Goal: Transaction & Acquisition: Download file/media

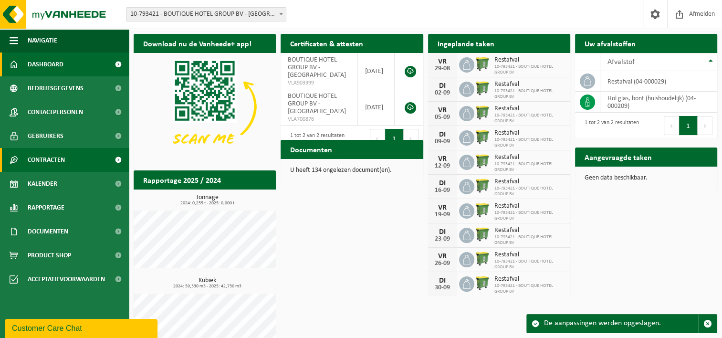
click at [80, 165] on link "Contracten" at bounding box center [64, 160] width 129 height 24
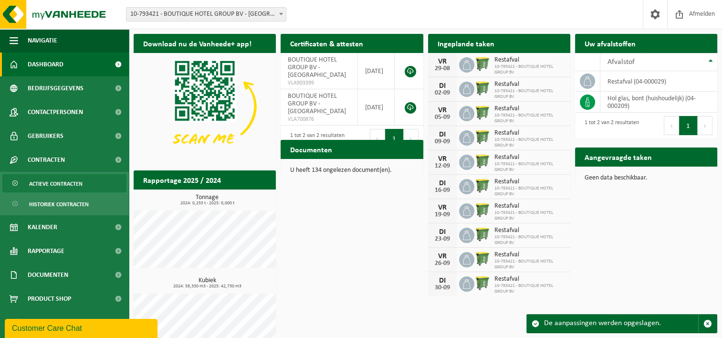
click at [71, 187] on span "Actieve contracten" at bounding box center [55, 184] width 53 height 18
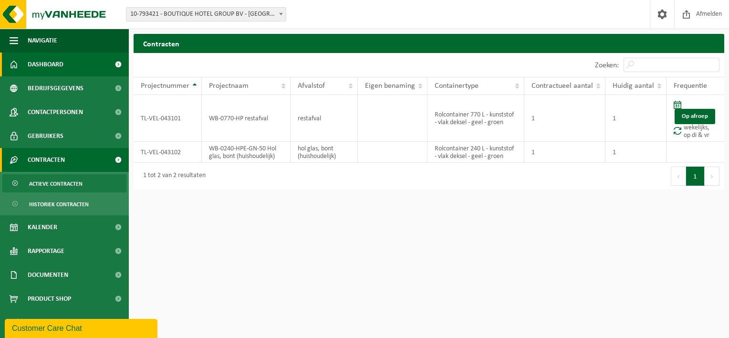
click at [65, 63] on link "Dashboard" at bounding box center [64, 65] width 129 height 24
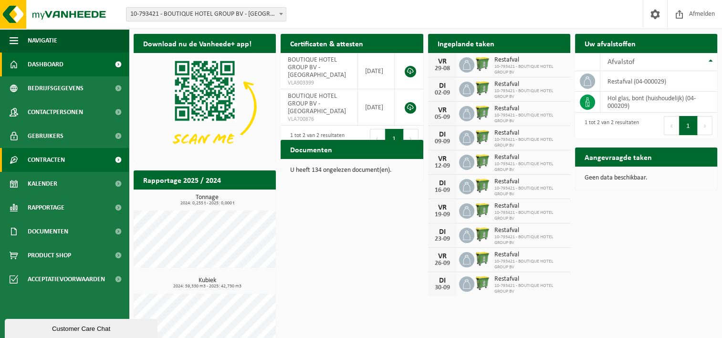
click at [46, 153] on span "Contracten" at bounding box center [46, 160] width 37 height 24
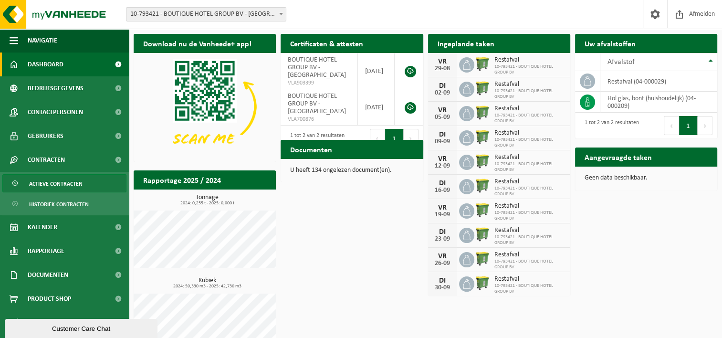
click at [60, 191] on span "Actieve contracten" at bounding box center [55, 184] width 53 height 18
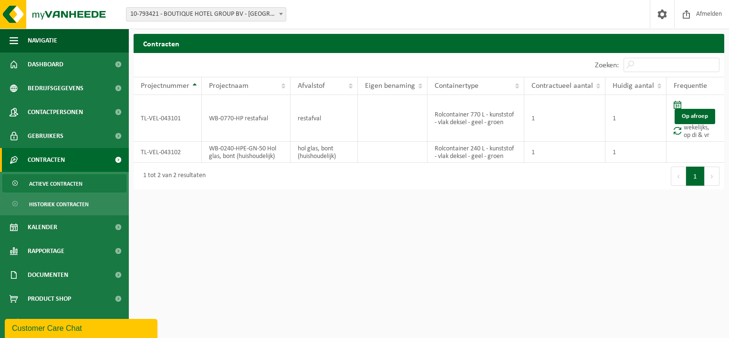
click at [57, 179] on span "Actieve contracten" at bounding box center [55, 184] width 53 height 18
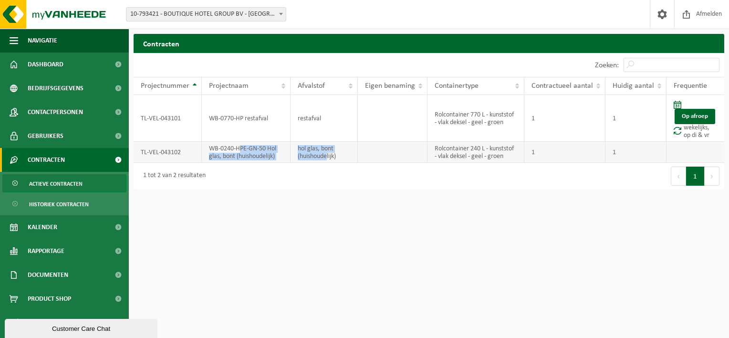
drag, startPoint x: 242, startPoint y: 147, endPoint x: 328, endPoint y: 157, distance: 87.5
click at [328, 157] on tr "TL-VEL-043102 WB-0240-HPE-GN-50 Hol glas, bont (huishoudelijk) hol glas, bont (…" at bounding box center [429, 152] width 591 height 21
click at [328, 157] on td "hol glas, bont (huishoudelijk)" at bounding box center [324, 152] width 67 height 21
click at [50, 65] on span "Dashboard" at bounding box center [46, 65] width 36 height 24
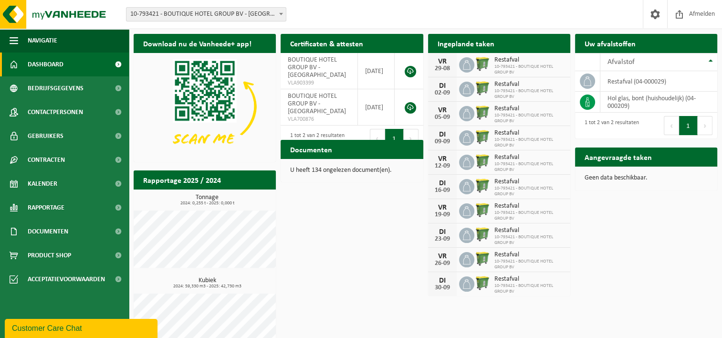
click at [315, 149] on h2 "Documenten" at bounding box center [311, 149] width 61 height 19
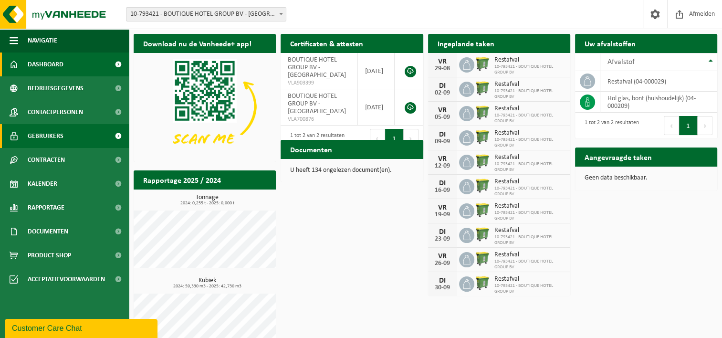
click at [108, 136] on span at bounding box center [117, 136] width 21 height 24
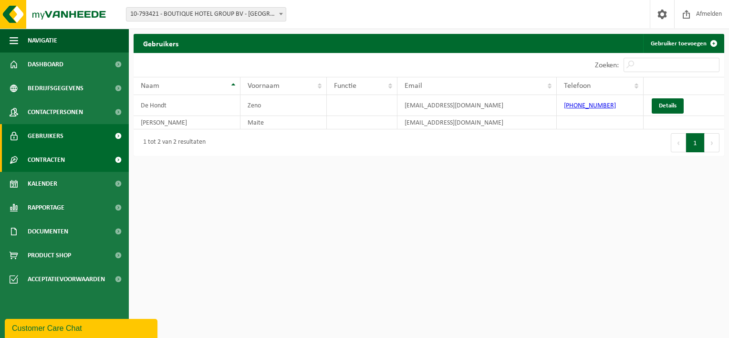
click at [106, 157] on link "Contracten" at bounding box center [64, 160] width 129 height 24
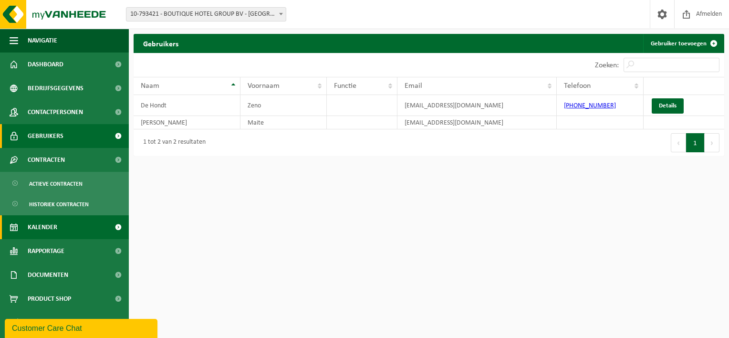
click at [57, 233] on span "Kalender" at bounding box center [43, 227] width 30 height 24
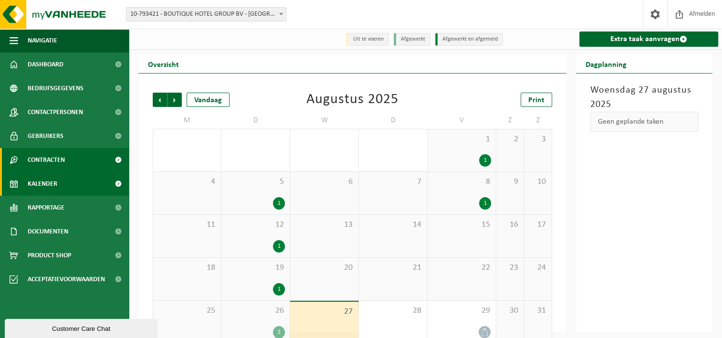
click at [106, 153] on link "Contracten" at bounding box center [64, 160] width 129 height 24
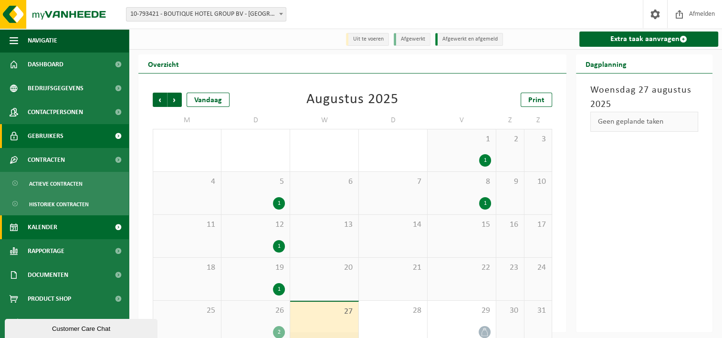
click at [92, 126] on link "Gebruikers" at bounding box center [64, 136] width 129 height 24
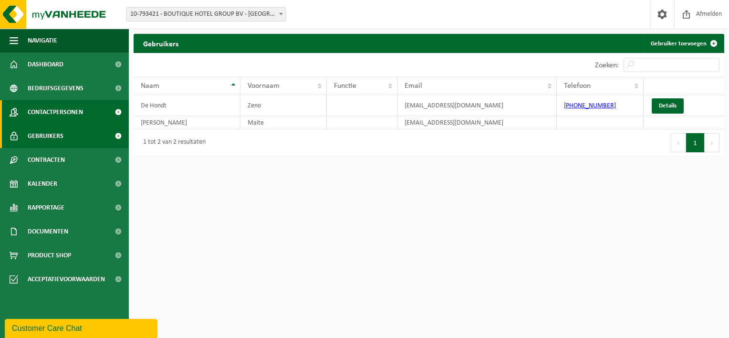
click at [90, 116] on link "Contactpersonen" at bounding box center [64, 112] width 129 height 24
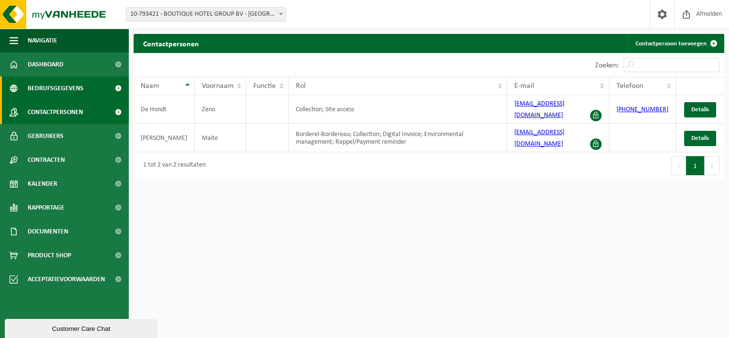
click at [84, 91] on link "Bedrijfsgegevens" at bounding box center [64, 88] width 129 height 24
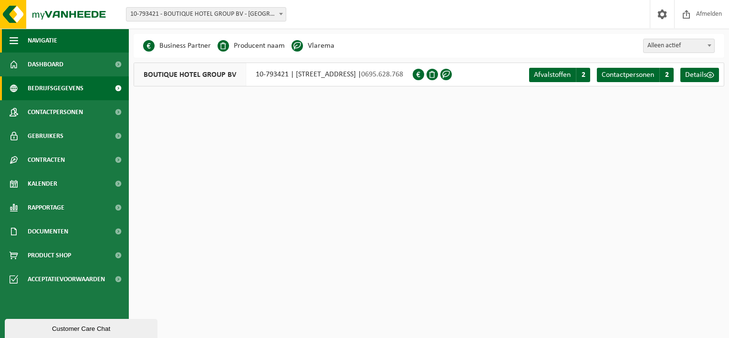
click at [54, 40] on span "Navigatie" at bounding box center [43, 41] width 30 height 24
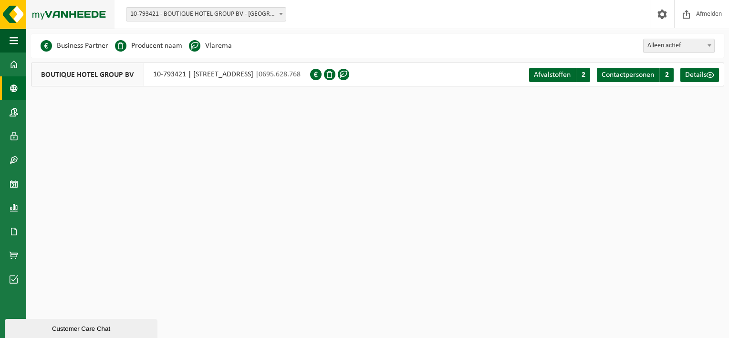
click at [10, 20] on img at bounding box center [57, 14] width 115 height 29
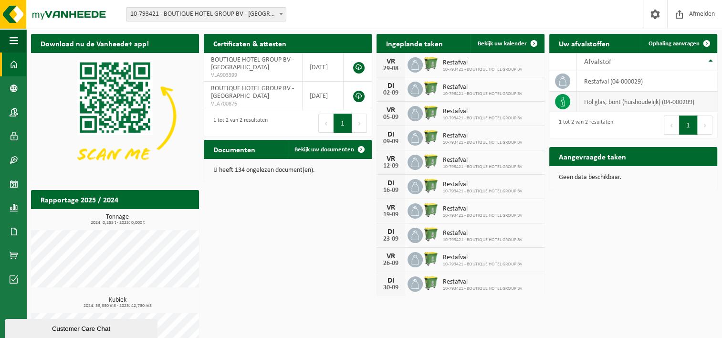
click at [562, 99] on icon at bounding box center [563, 102] width 4 height 10
click at [653, 13] on span at bounding box center [655, 14] width 14 height 28
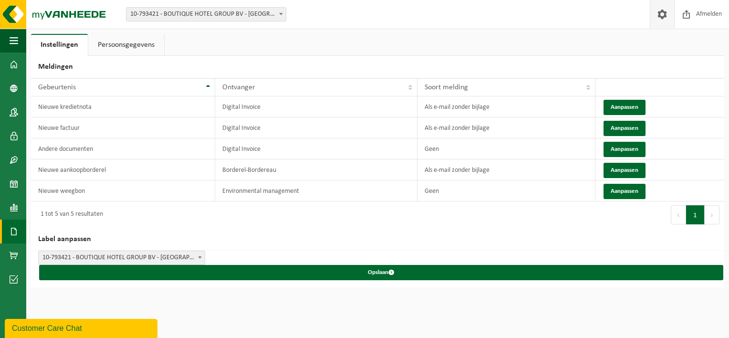
click at [17, 233] on span at bounding box center [14, 232] width 9 height 24
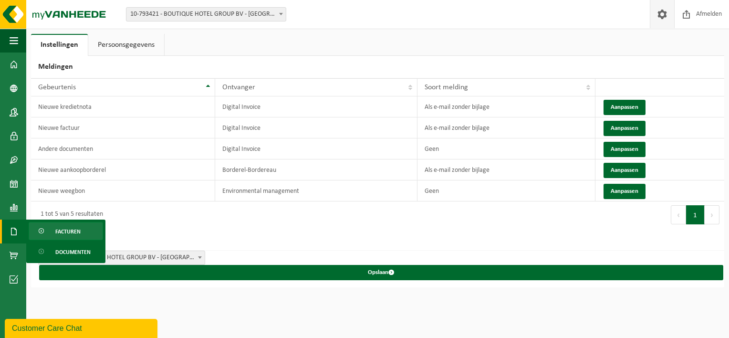
click at [57, 227] on span "Facturen" at bounding box center [67, 231] width 25 height 18
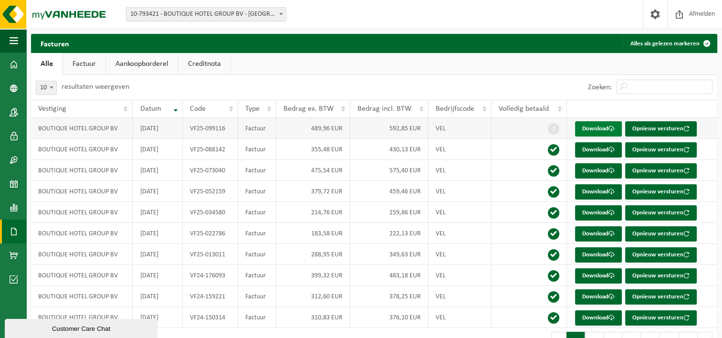
click at [599, 130] on link "Download" at bounding box center [598, 128] width 47 height 15
click at [603, 153] on link "Download" at bounding box center [598, 149] width 47 height 15
click at [599, 151] on link "Download" at bounding box center [598, 149] width 47 height 15
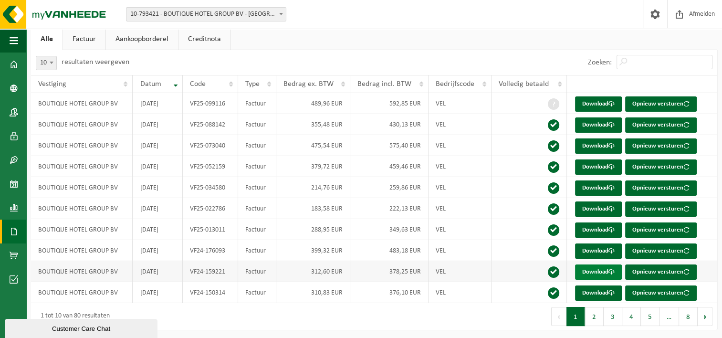
click at [602, 269] on link "Download" at bounding box center [598, 271] width 47 height 15
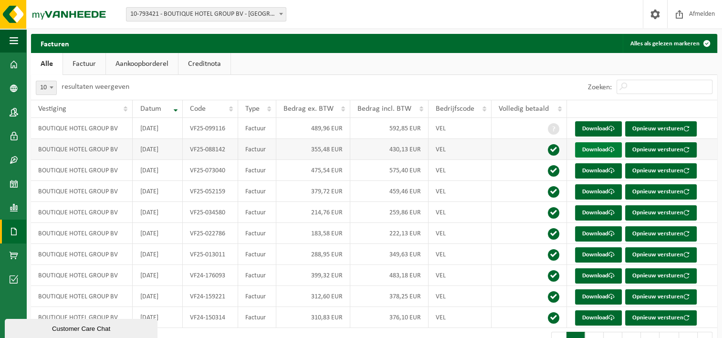
click at [586, 147] on link "Download" at bounding box center [598, 149] width 47 height 15
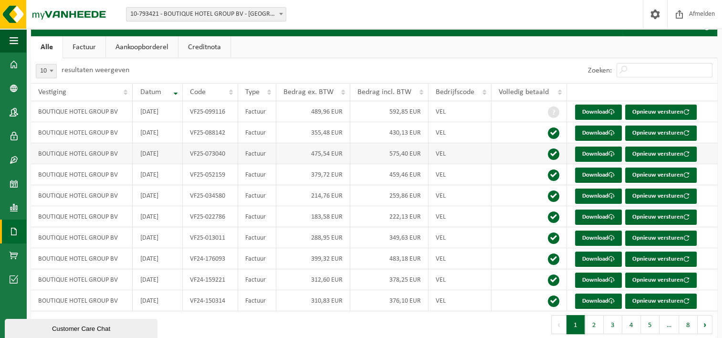
scroll to position [25, 0]
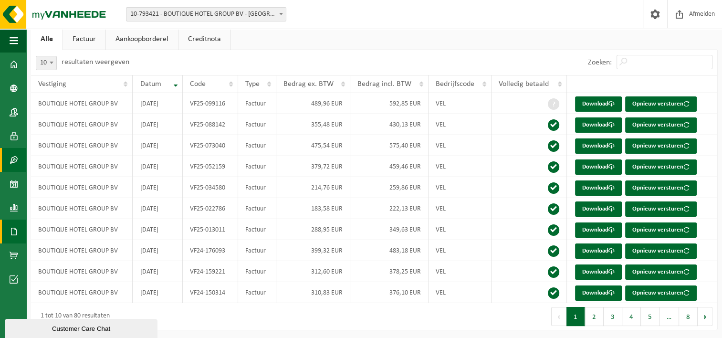
click at [13, 162] on span at bounding box center [14, 160] width 9 height 24
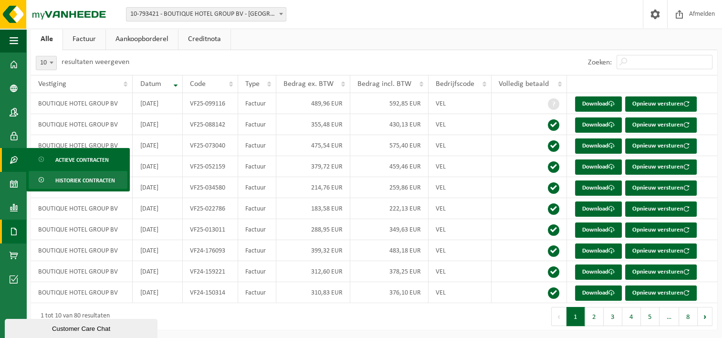
click at [74, 176] on span "Historiek contracten" at bounding box center [85, 180] width 60 height 18
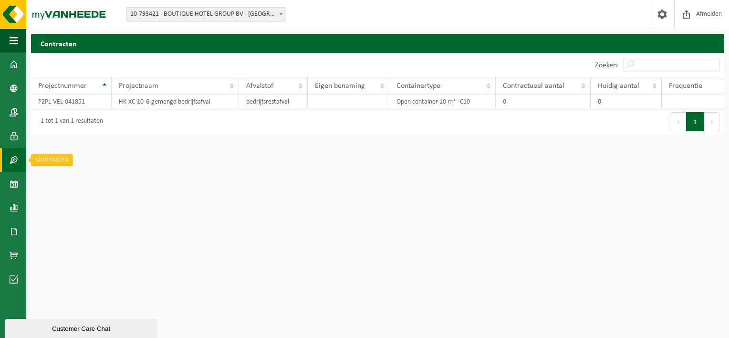
click at [17, 159] on span at bounding box center [14, 160] width 9 height 24
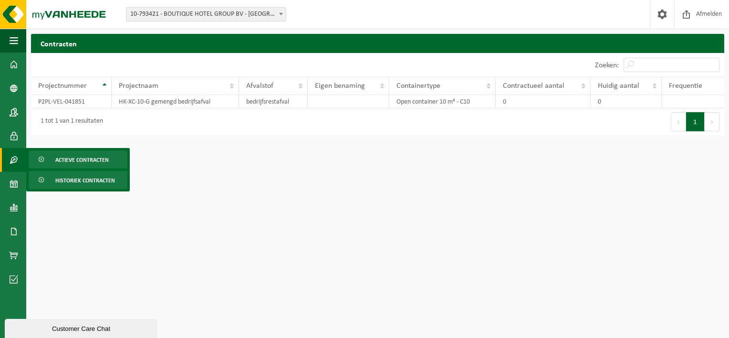
click at [63, 158] on span "Actieve contracten" at bounding box center [81, 160] width 53 height 18
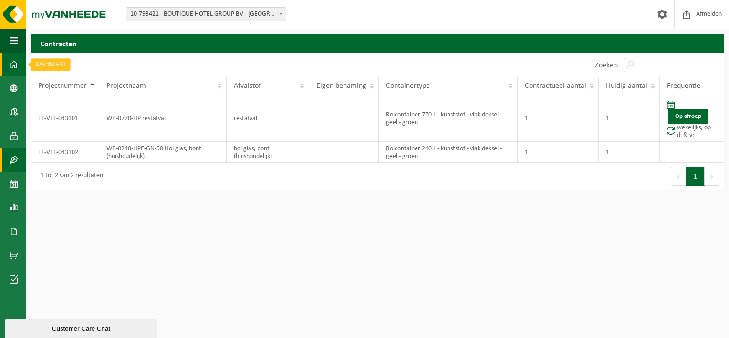
click at [12, 67] on span at bounding box center [14, 65] width 9 height 24
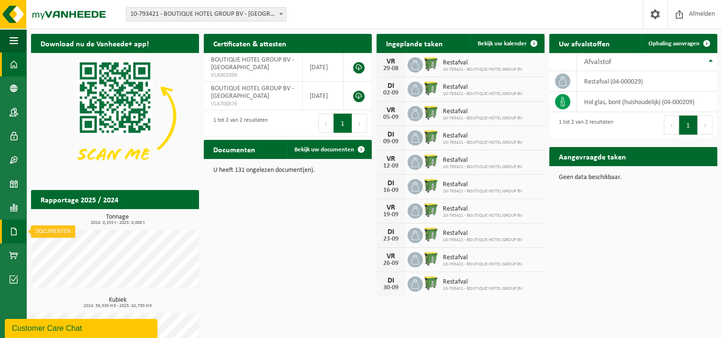
click at [18, 235] on span at bounding box center [14, 232] width 9 height 24
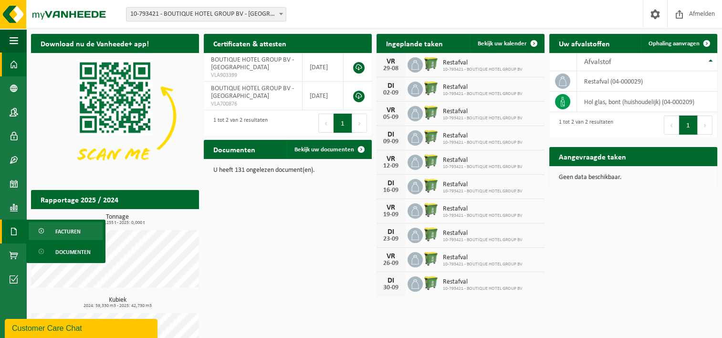
click at [73, 229] on span "Facturen" at bounding box center [67, 231] width 25 height 18
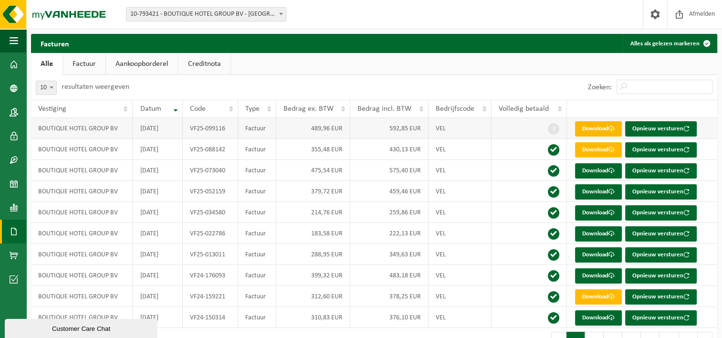
click at [593, 124] on link "Download" at bounding box center [598, 128] width 47 height 15
